Goal: Check status: Check status

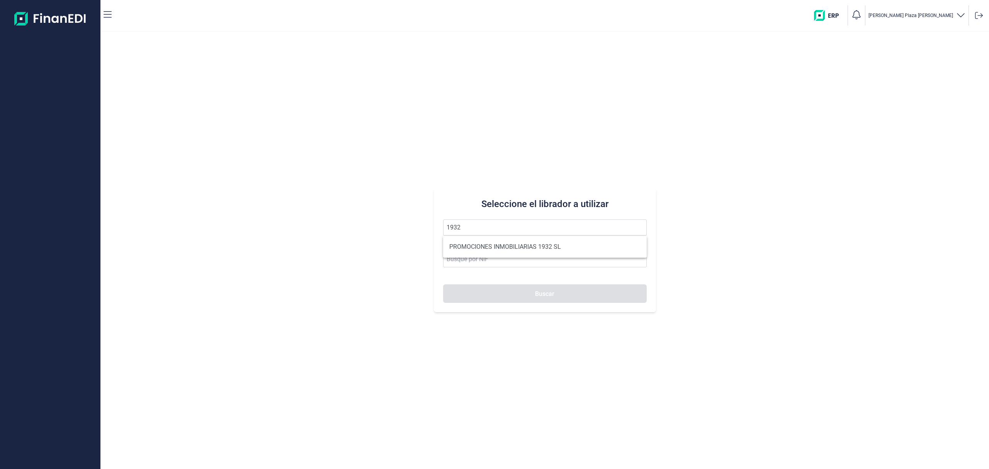
drag, startPoint x: 475, startPoint y: 243, endPoint x: 493, endPoint y: 286, distance: 46.9
click at [476, 243] on li "PROMOCIONES INMOBILIARIAS 1932 SL" at bounding box center [545, 246] width 204 height 15
type input "PROMOCIONES INMOBILIARIAS 1932 SL"
type input "B06857874"
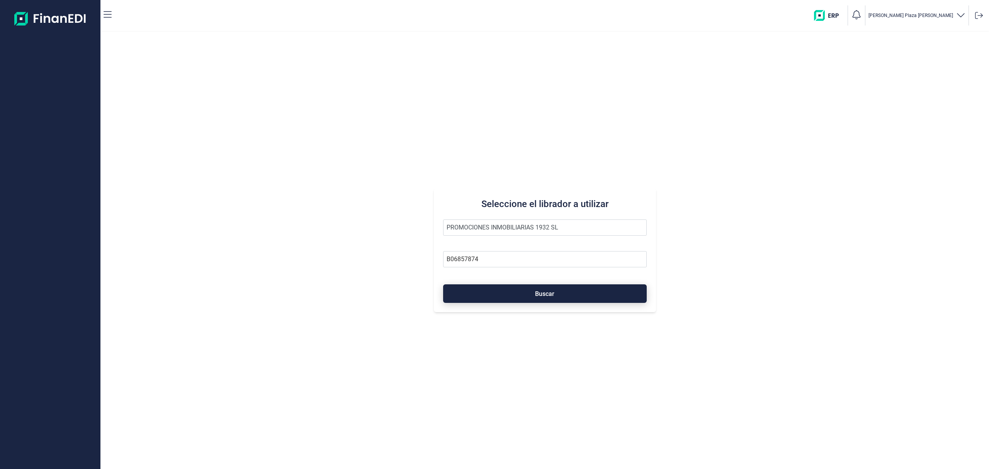
click at [496, 292] on button "Buscar" at bounding box center [545, 293] width 204 height 19
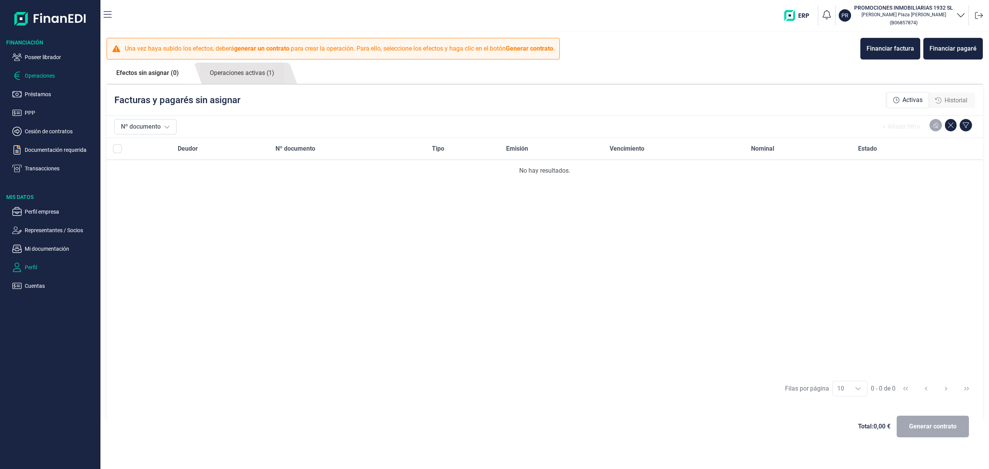
click at [28, 264] on p "Perfil" at bounding box center [61, 267] width 73 height 9
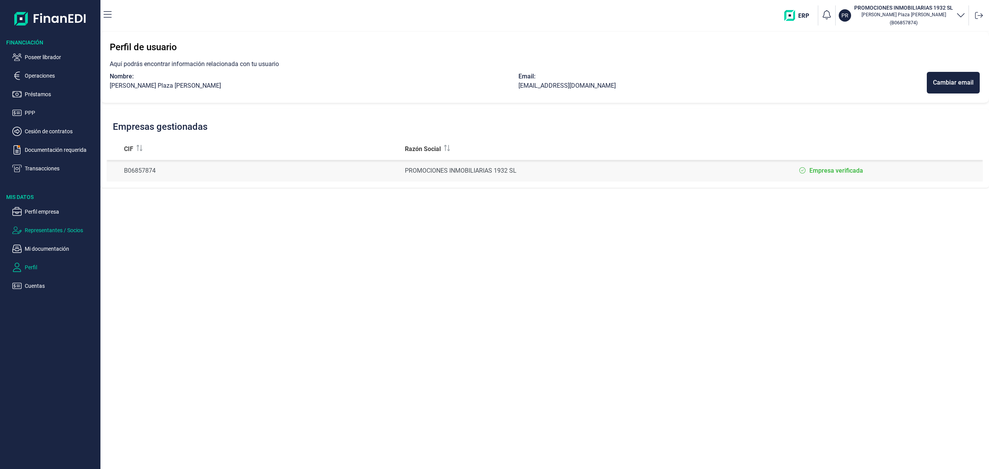
click at [54, 226] on p "Representantes / Socios" at bounding box center [61, 230] width 73 height 9
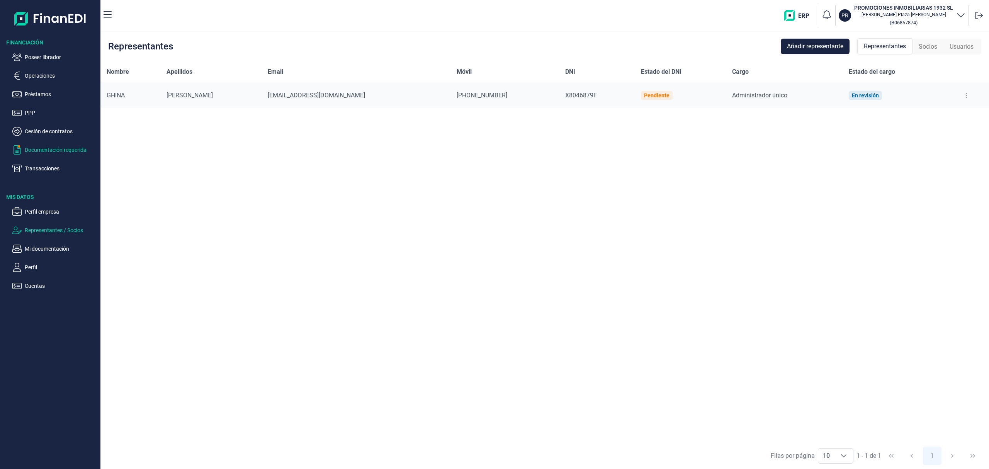
click at [63, 148] on p "Documentación requerida" at bounding box center [61, 149] width 73 height 9
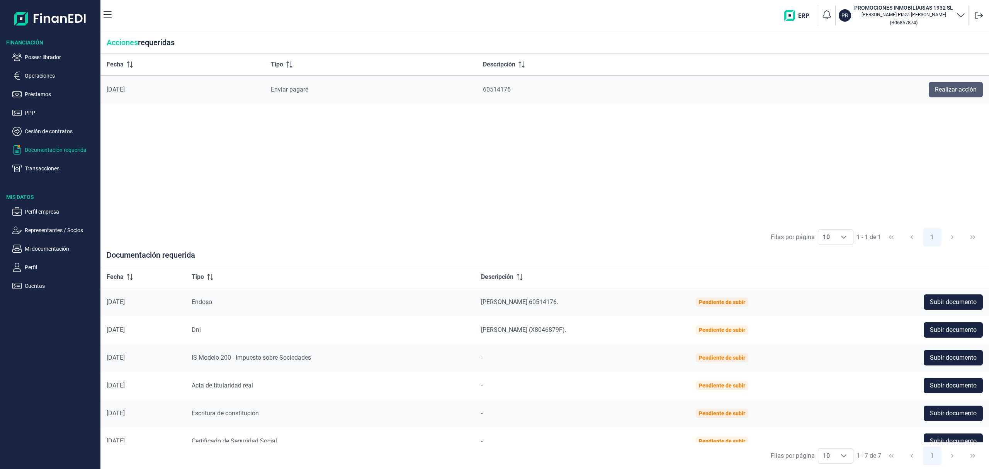
click at [948, 85] on span "Realizar acción" at bounding box center [956, 89] width 42 height 9
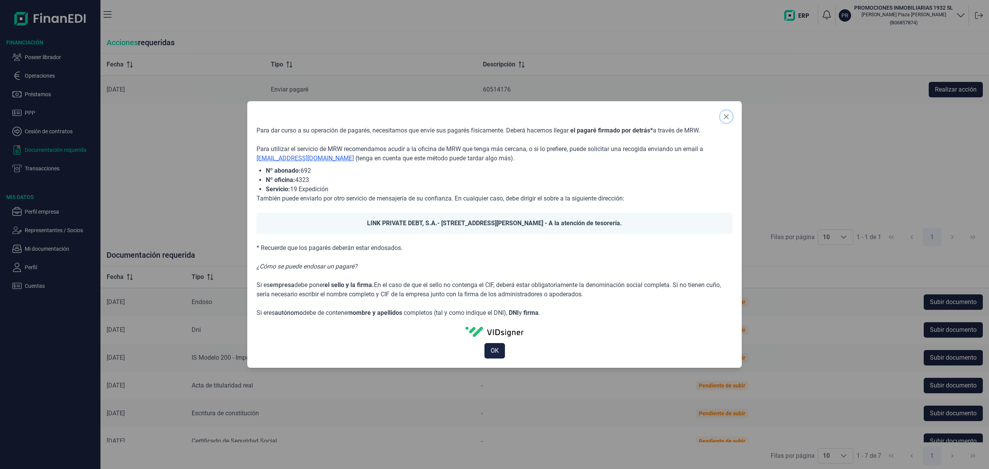
click at [726, 112] on button "Close" at bounding box center [726, 117] width 12 height 12
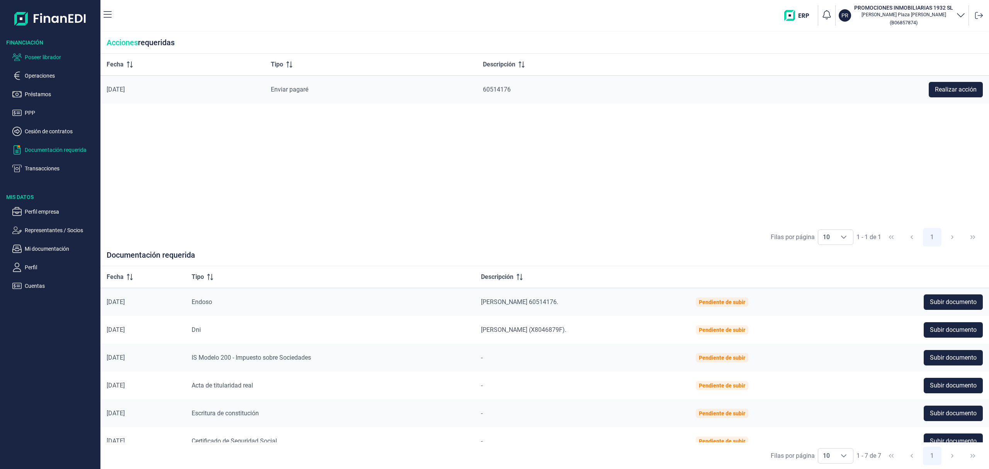
click at [53, 56] on p "Poseer librador" at bounding box center [61, 57] width 73 height 9
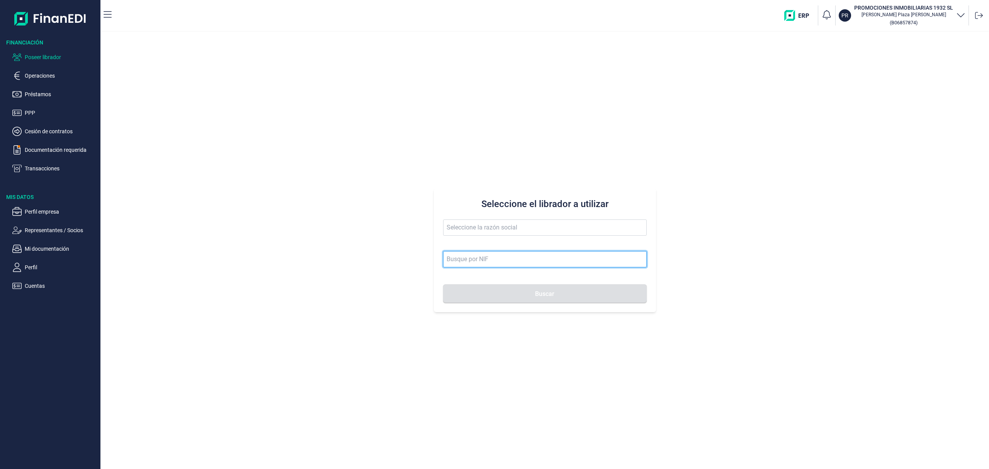
click at [467, 263] on input at bounding box center [545, 259] width 204 height 16
type input "b53725388"
click at [443, 284] on button "Buscar" at bounding box center [545, 293] width 204 height 19
click at [527, 295] on button "Buscar" at bounding box center [545, 293] width 204 height 19
type input "WATERWALK G&R SL"
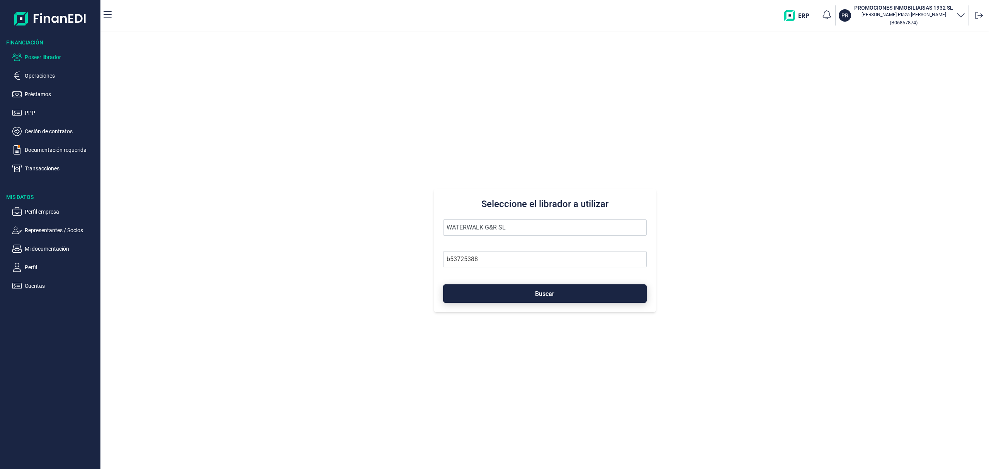
click at [520, 291] on button "Buscar" at bounding box center [545, 293] width 204 height 19
